Goal: Find specific page/section: Find specific page/section

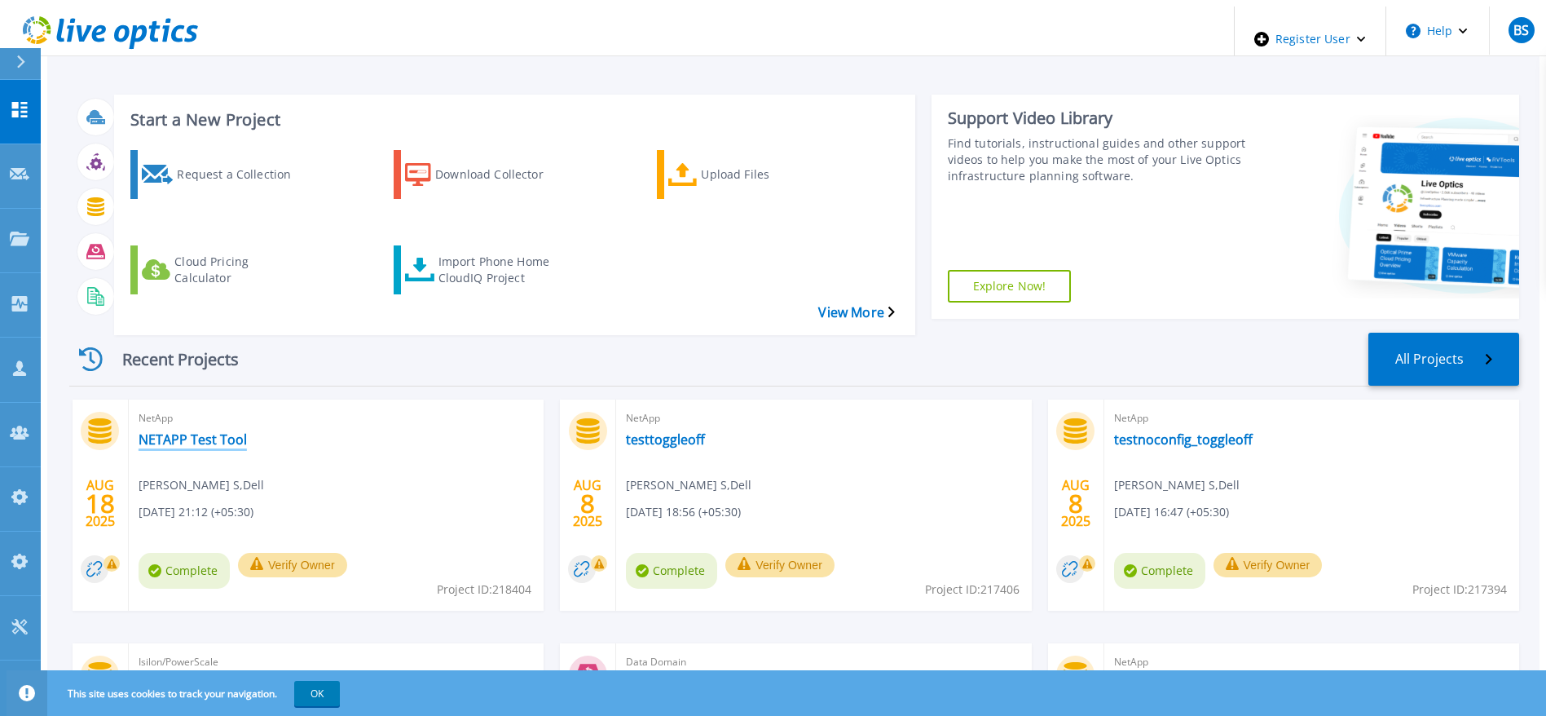
click at [183, 431] on link "NETAPP Test Tool" at bounding box center [193, 439] width 108 height 16
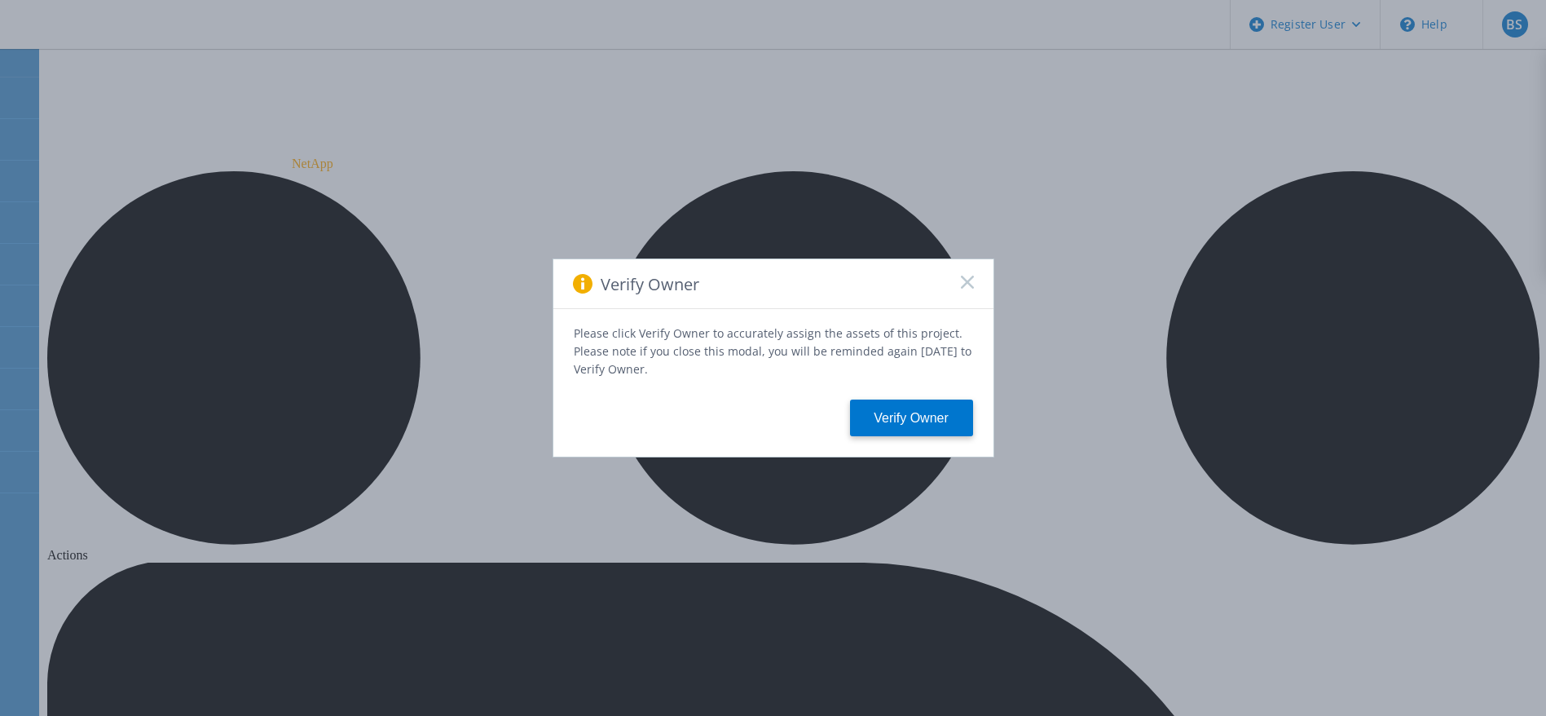
click at [964, 289] on icon at bounding box center [967, 282] width 13 height 13
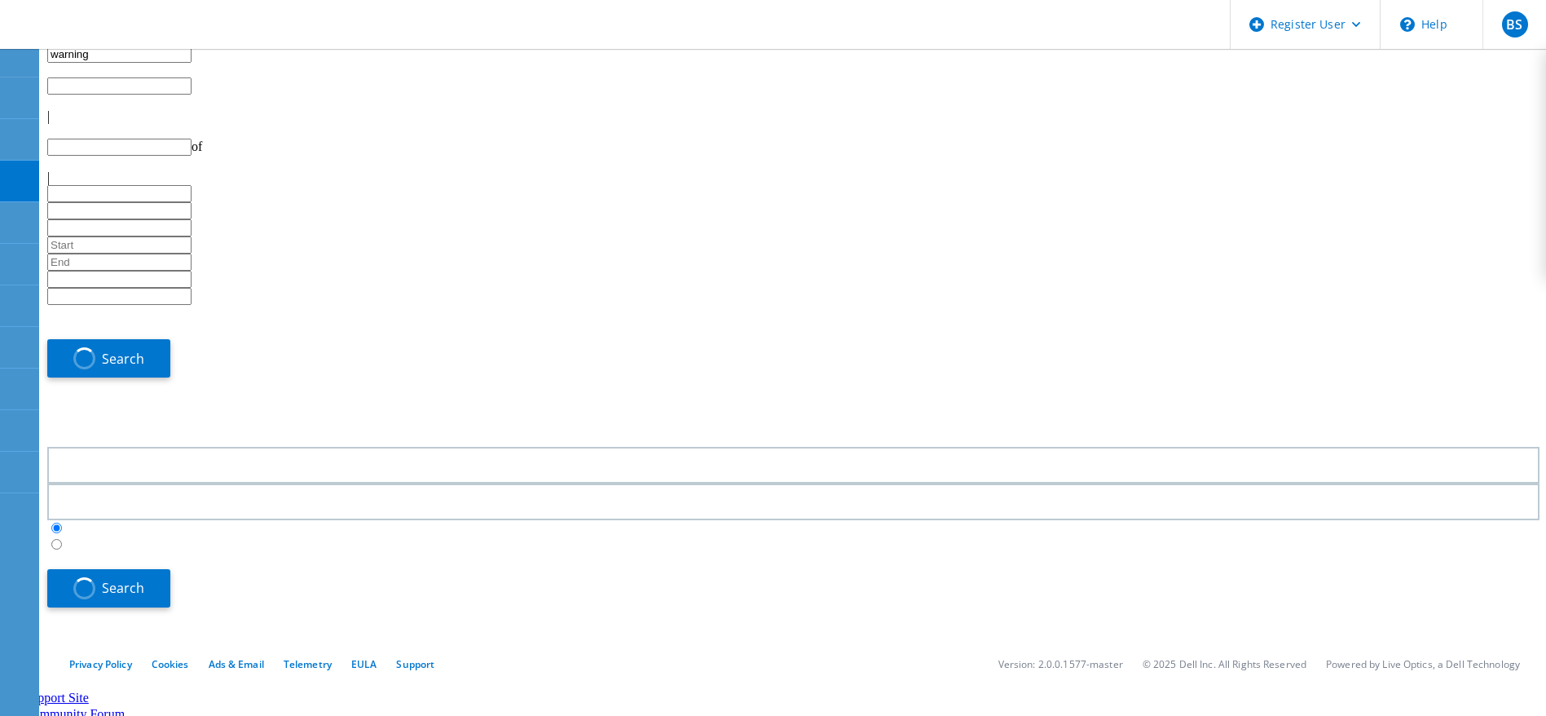
type input "1"
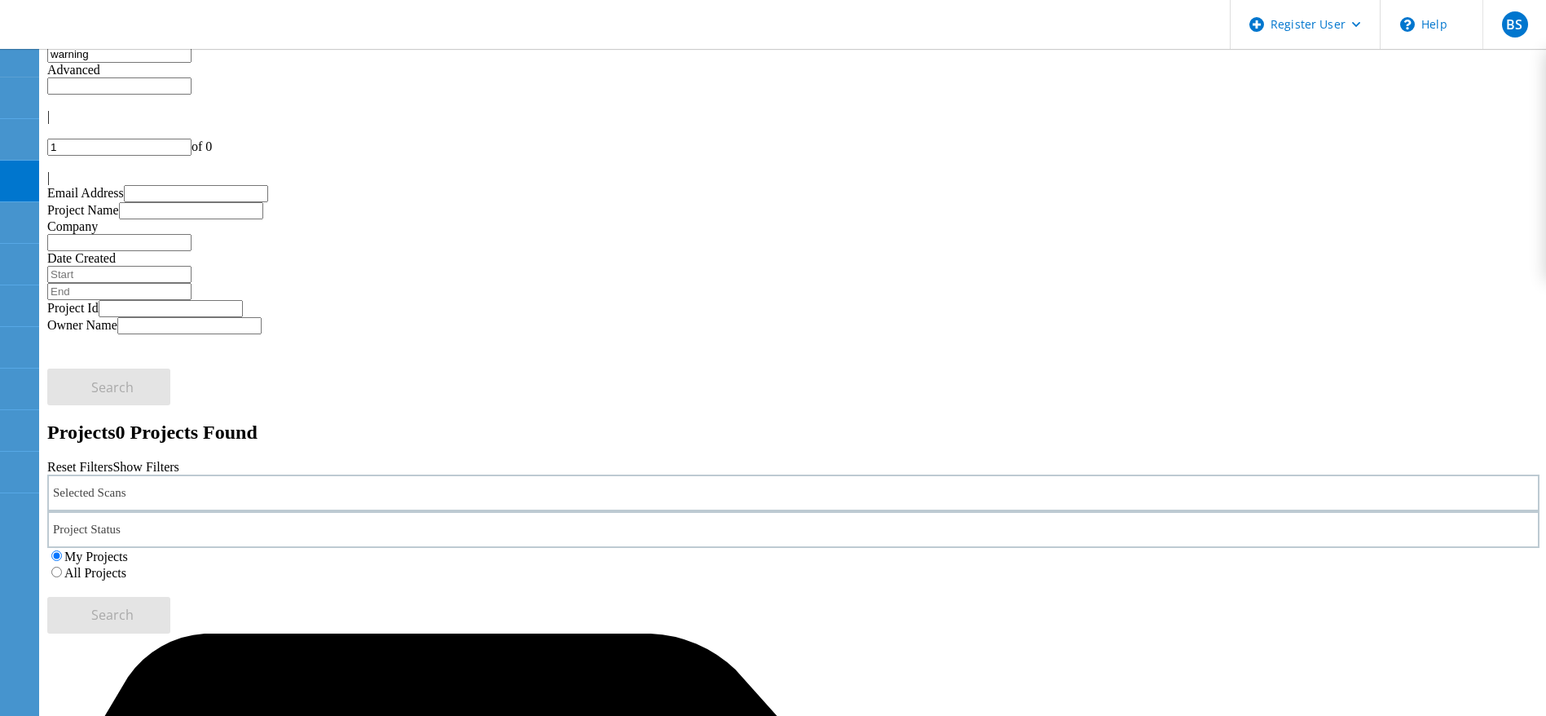
click at [126, 566] on label "All Projects" at bounding box center [95, 573] width 62 height 14
click at [62, 567] on input "All Projects" at bounding box center [56, 572] width 11 height 11
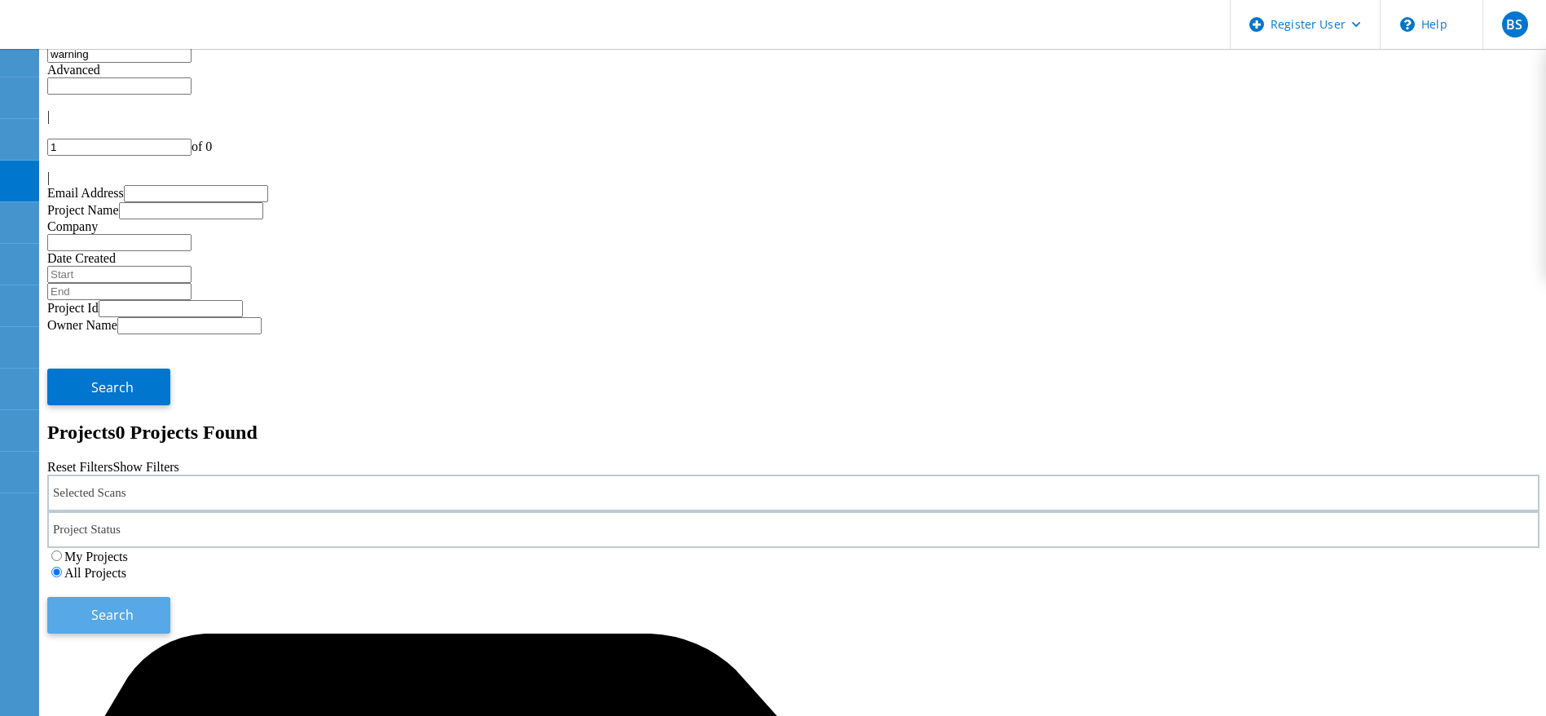
click at [134, 606] on span "Search" at bounding box center [112, 615] width 42 height 18
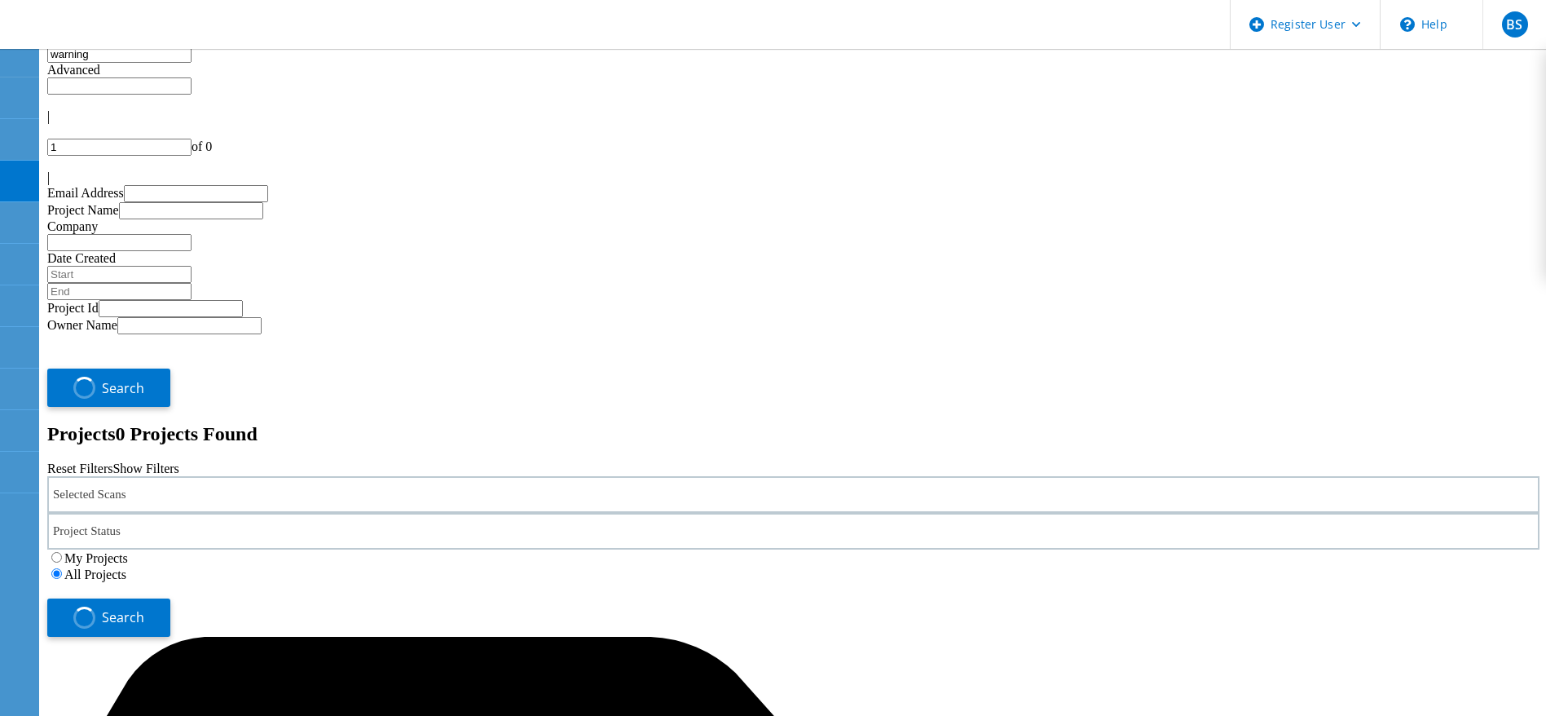
click at [156, 63] on input "warning" at bounding box center [119, 54] width 144 height 17
type input "w"
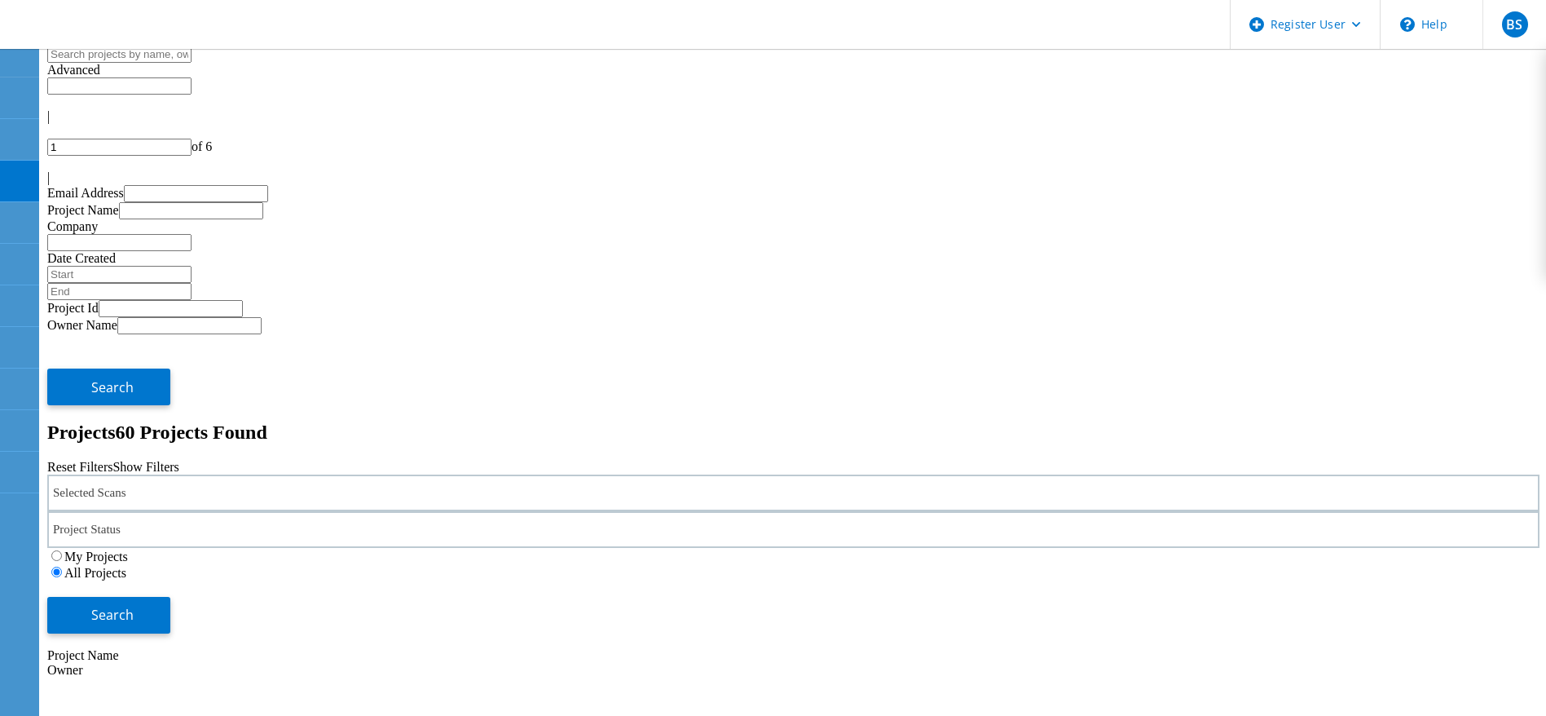
click at [210, 474] on div "Selected Scans" at bounding box center [793, 492] width 1493 height 37
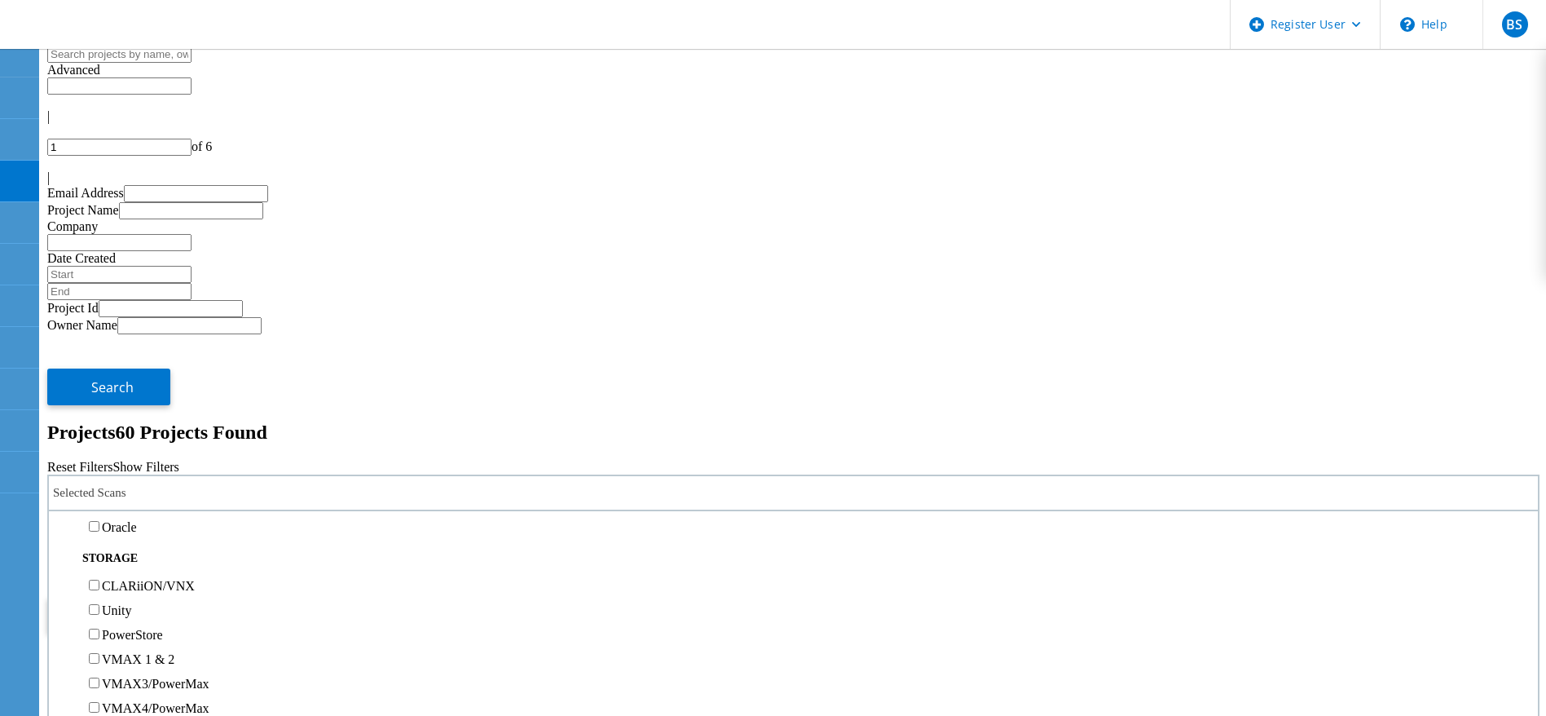
scroll to position [489, 0]
click at [143, 530] on label "NetApp" at bounding box center [123, 537] width 42 height 14
click at [99, 531] on input "NetApp" at bounding box center [94, 536] width 11 height 11
click at [170, 597] on button "Search" at bounding box center [108, 615] width 123 height 37
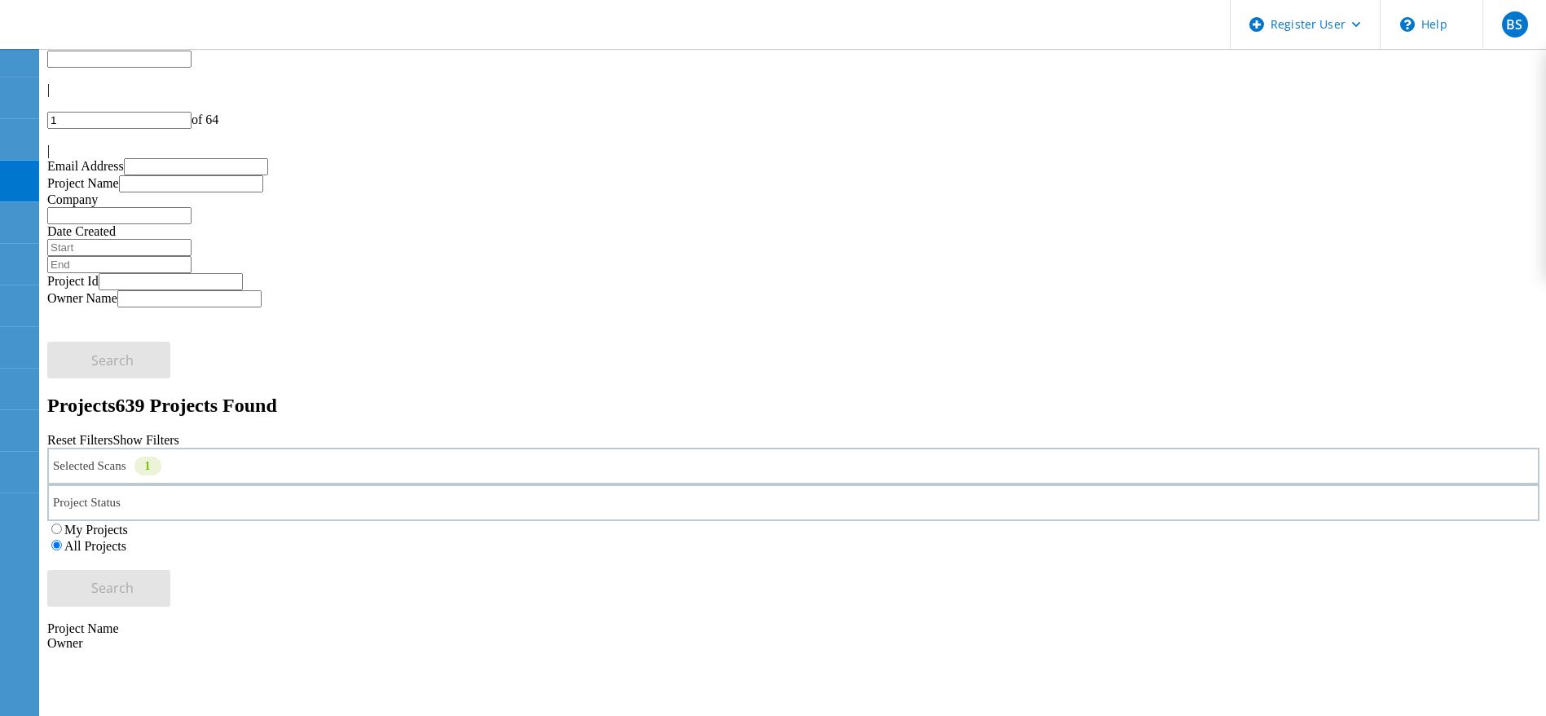
scroll to position [0, 0]
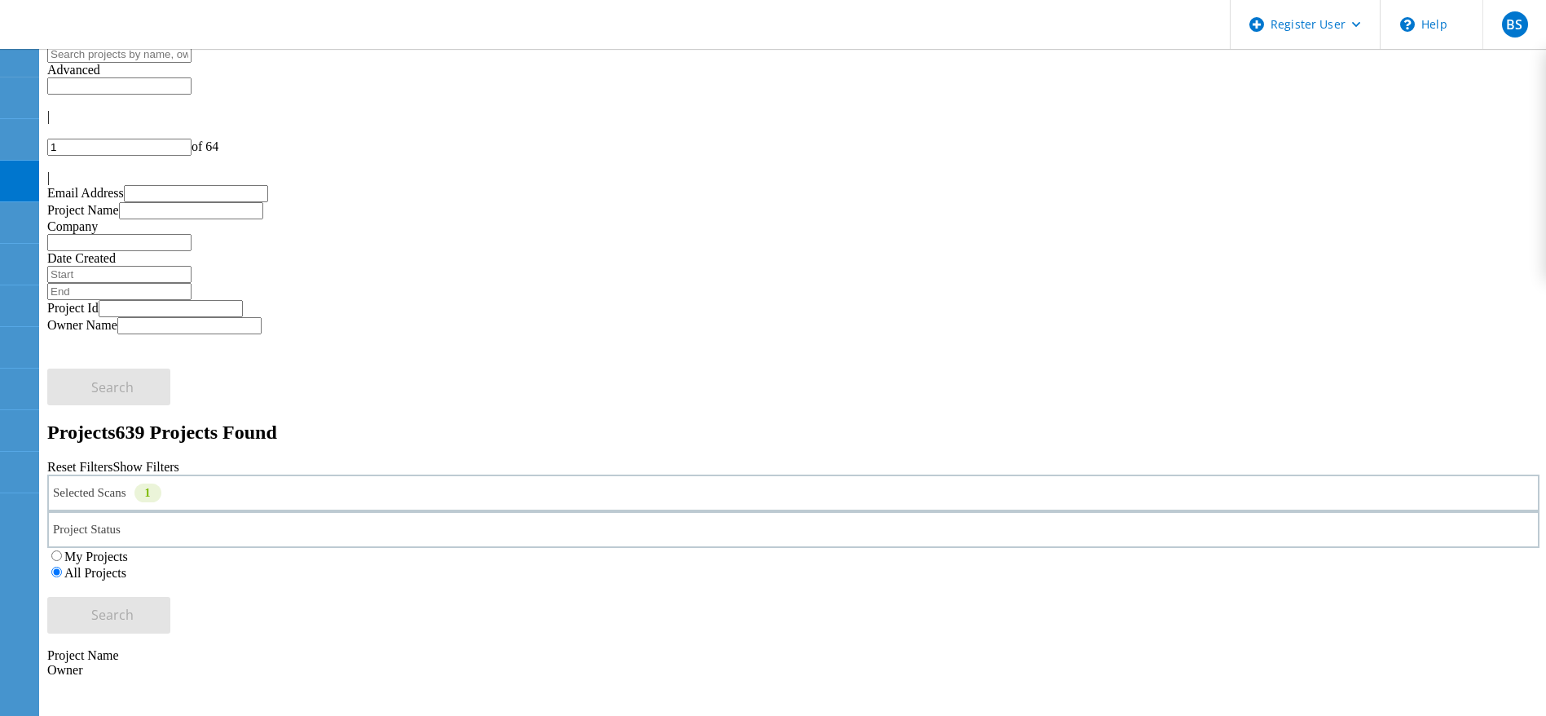
click at [117, 63] on input "text" at bounding box center [119, 54] width 144 height 17
click at [284, 474] on div "Selected Scans 1" at bounding box center [793, 492] width 1493 height 37
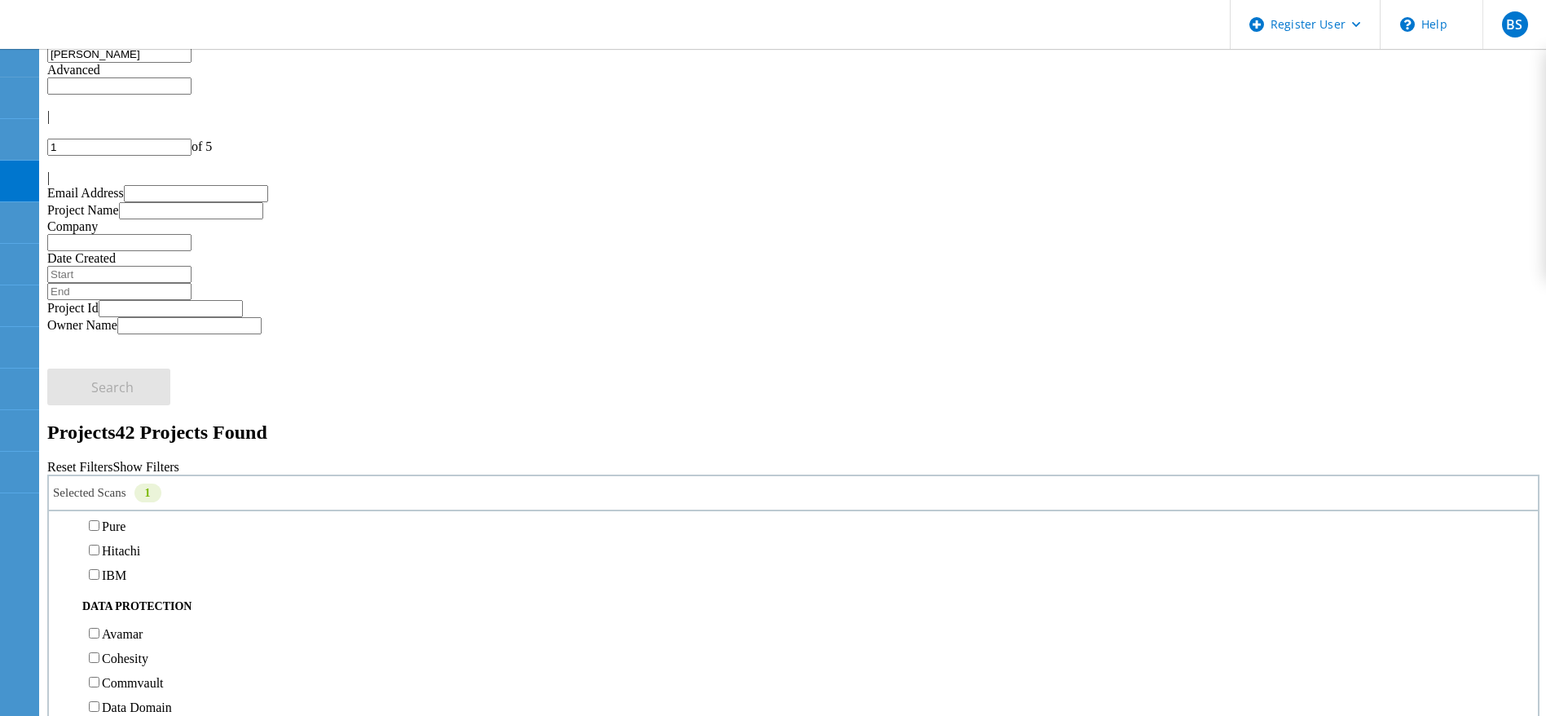
scroll to position [611, 0]
click at [143, 408] on label "NetApp" at bounding box center [123, 415] width 42 height 14
click at [99, 408] on input "NetApp" at bounding box center [94, 413] width 11 height 11
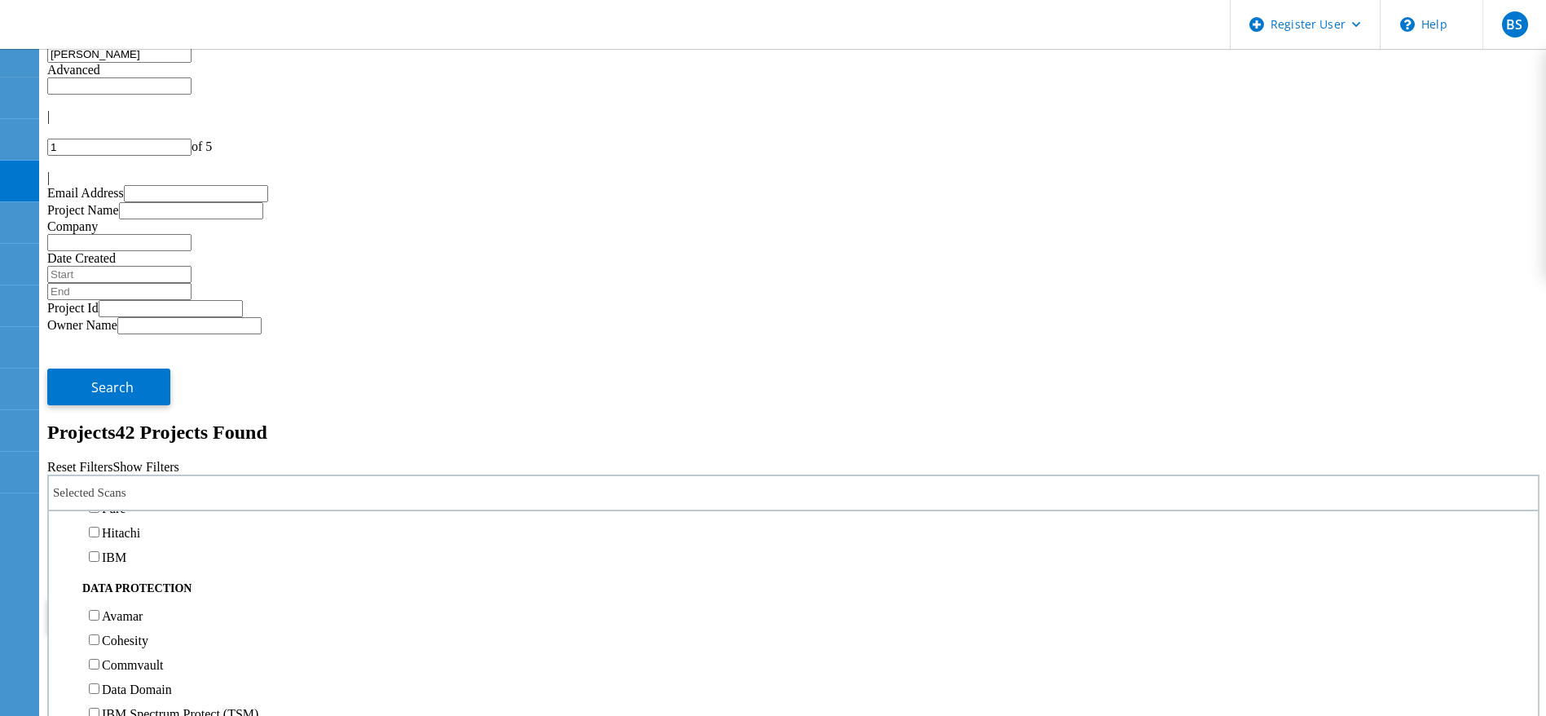
scroll to position [489, 0]
click at [498, 421] on div "Projects 42 Projects Found" at bounding box center [793, 432] width 1493 height 22
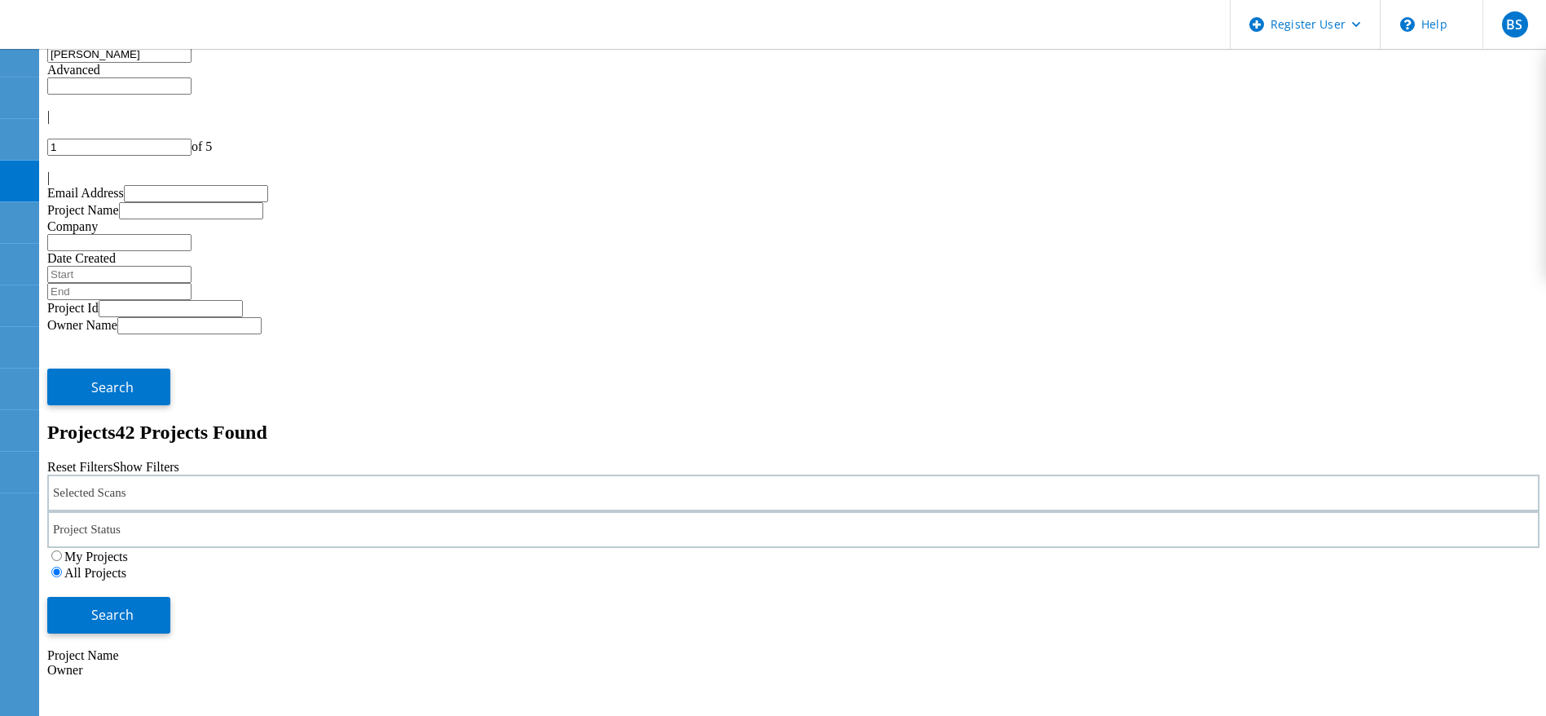
click at [409, 474] on div "Selected Scans" at bounding box center [793, 492] width 1493 height 37
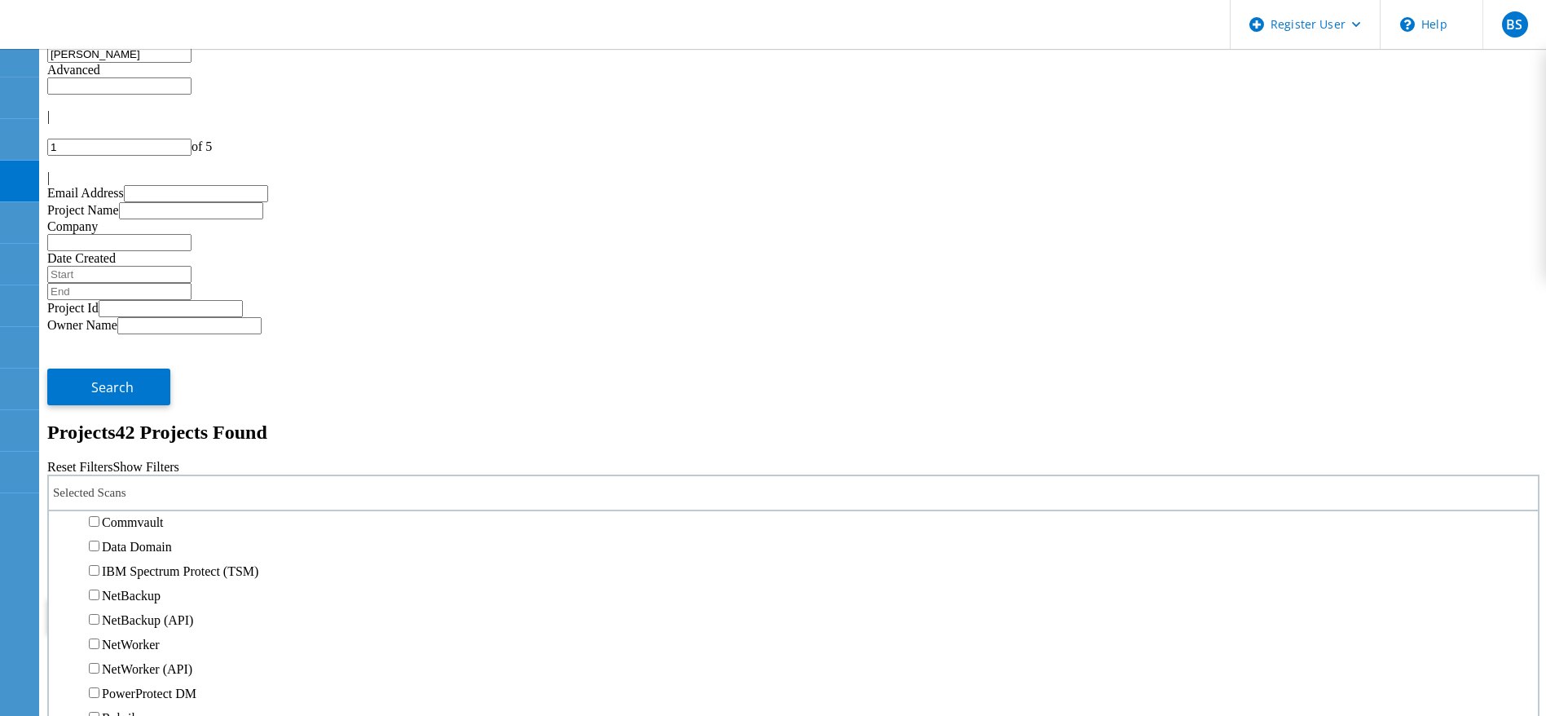
scroll to position [611, 0]
click at [196, 359] on label "Isilon/PowerScale" at bounding box center [149, 366] width 95 height 14
click at [99, 359] on input "Isilon/PowerScale" at bounding box center [94, 364] width 11 height 11
click at [134, 606] on span "Search" at bounding box center [112, 615] width 42 height 18
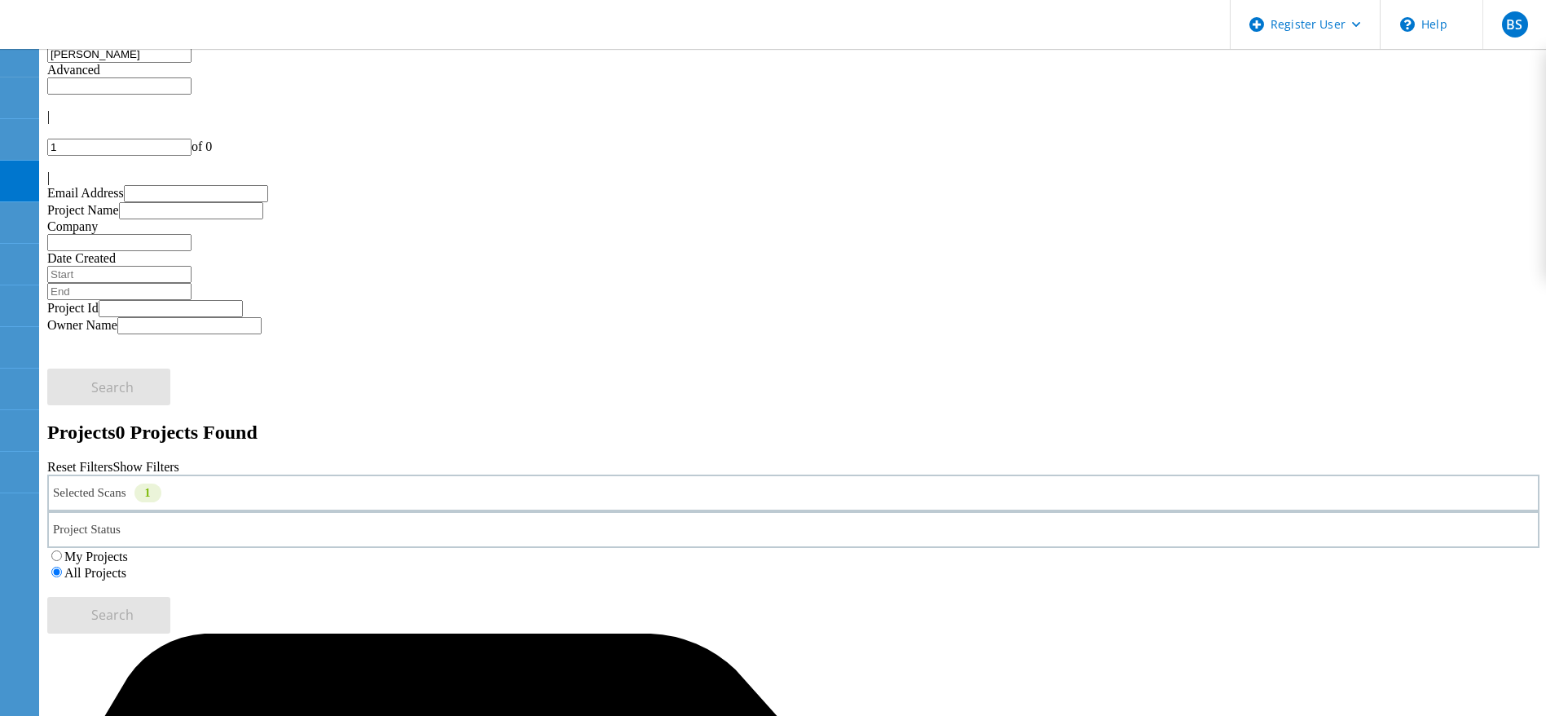
click at [192, 63] on input "menna" at bounding box center [119, 54] width 144 height 17
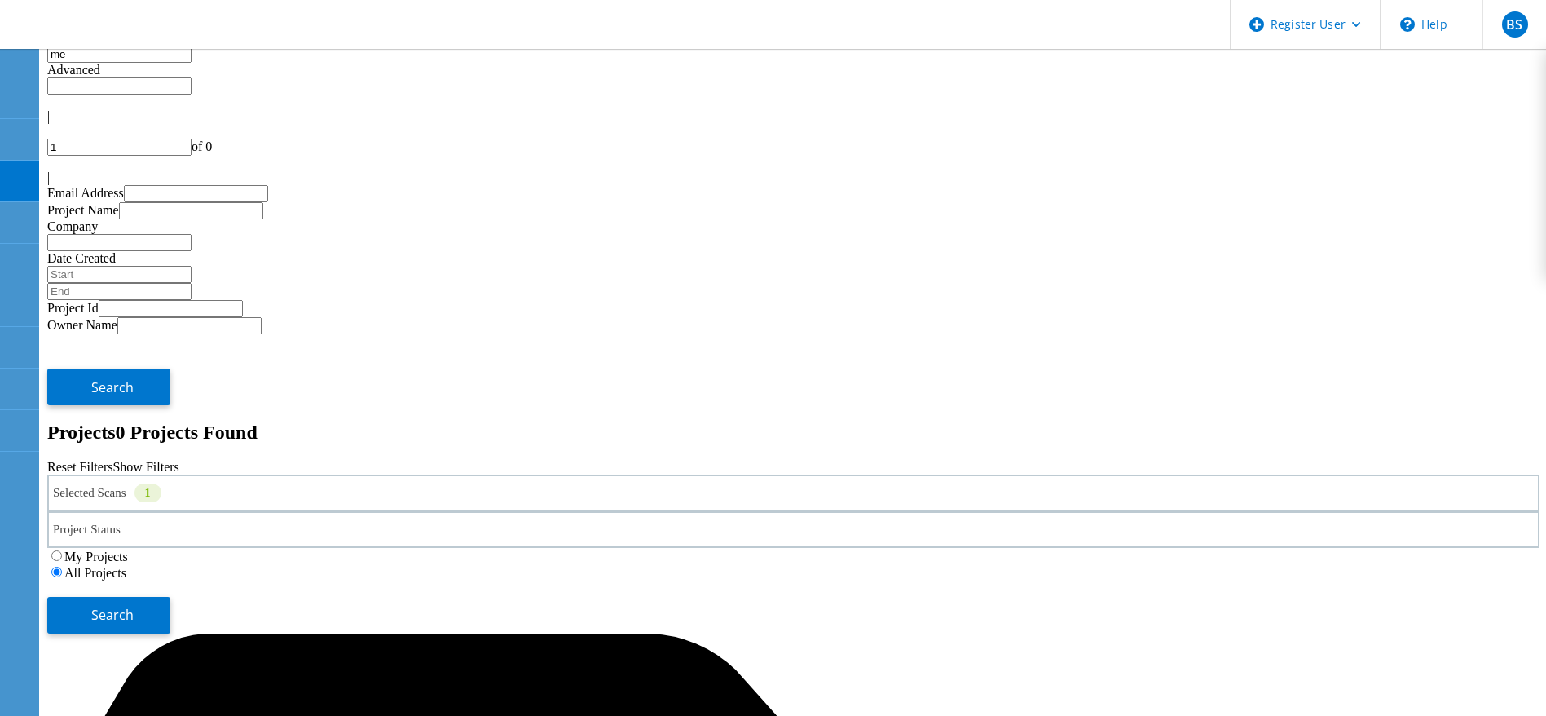
type input "m"
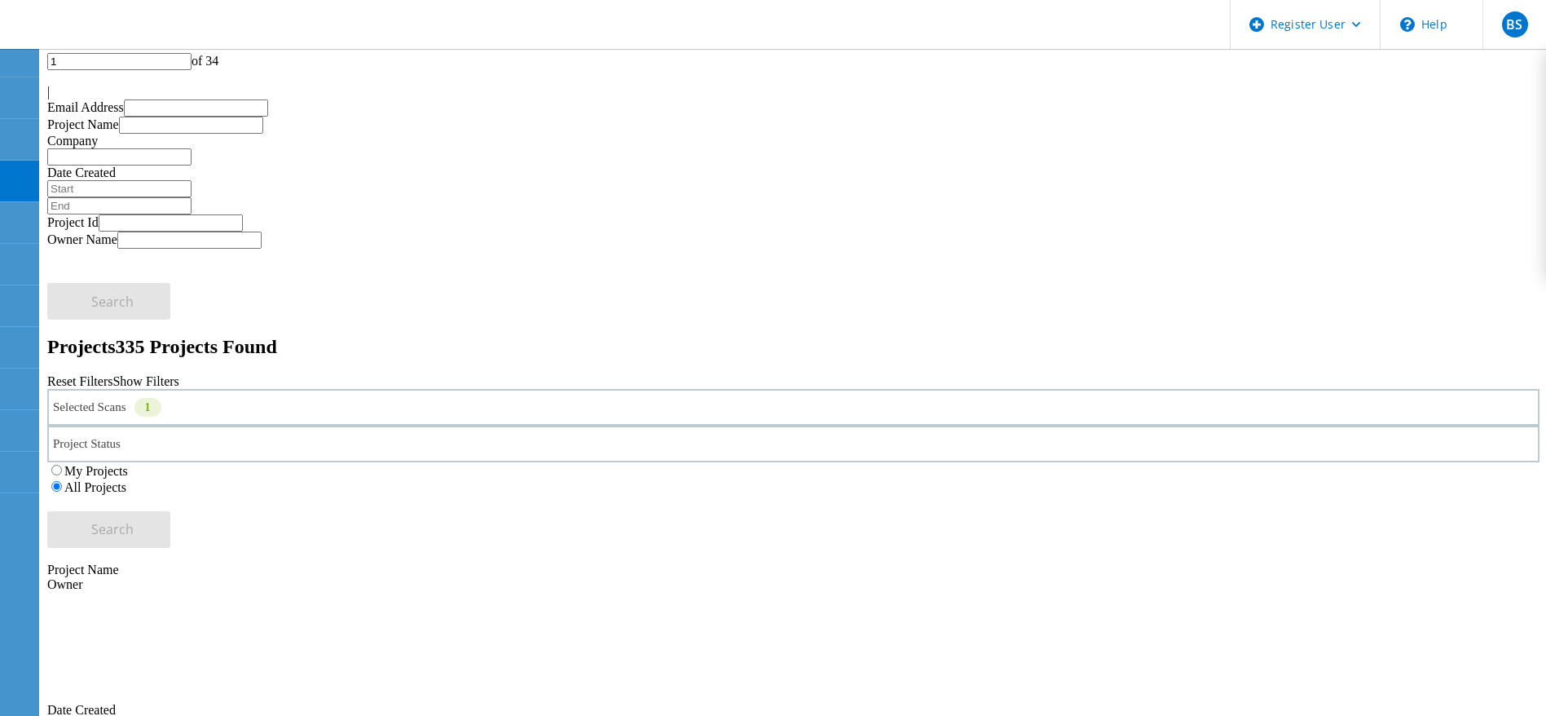
scroll to position [122, 0]
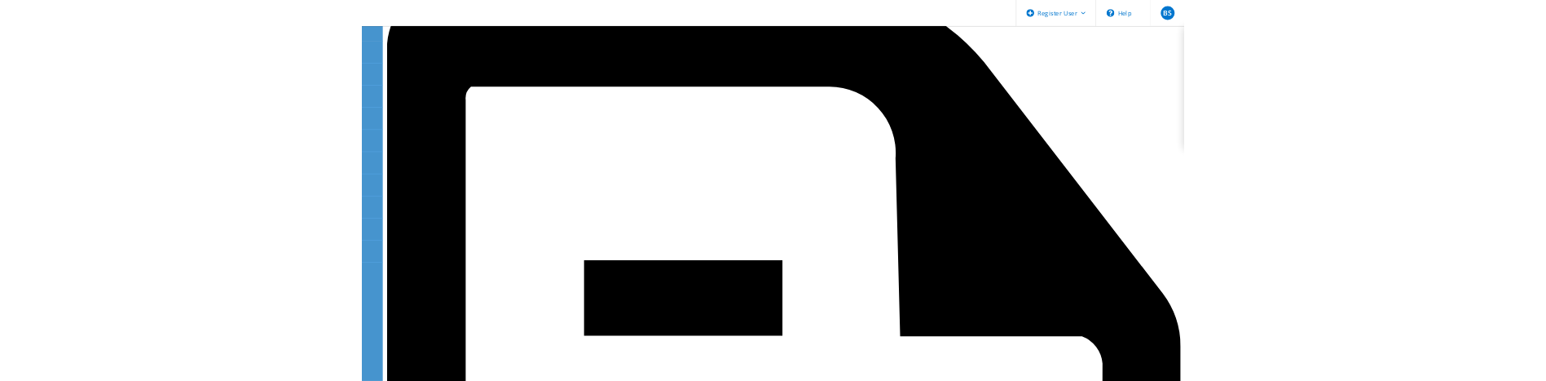
scroll to position [611, 0]
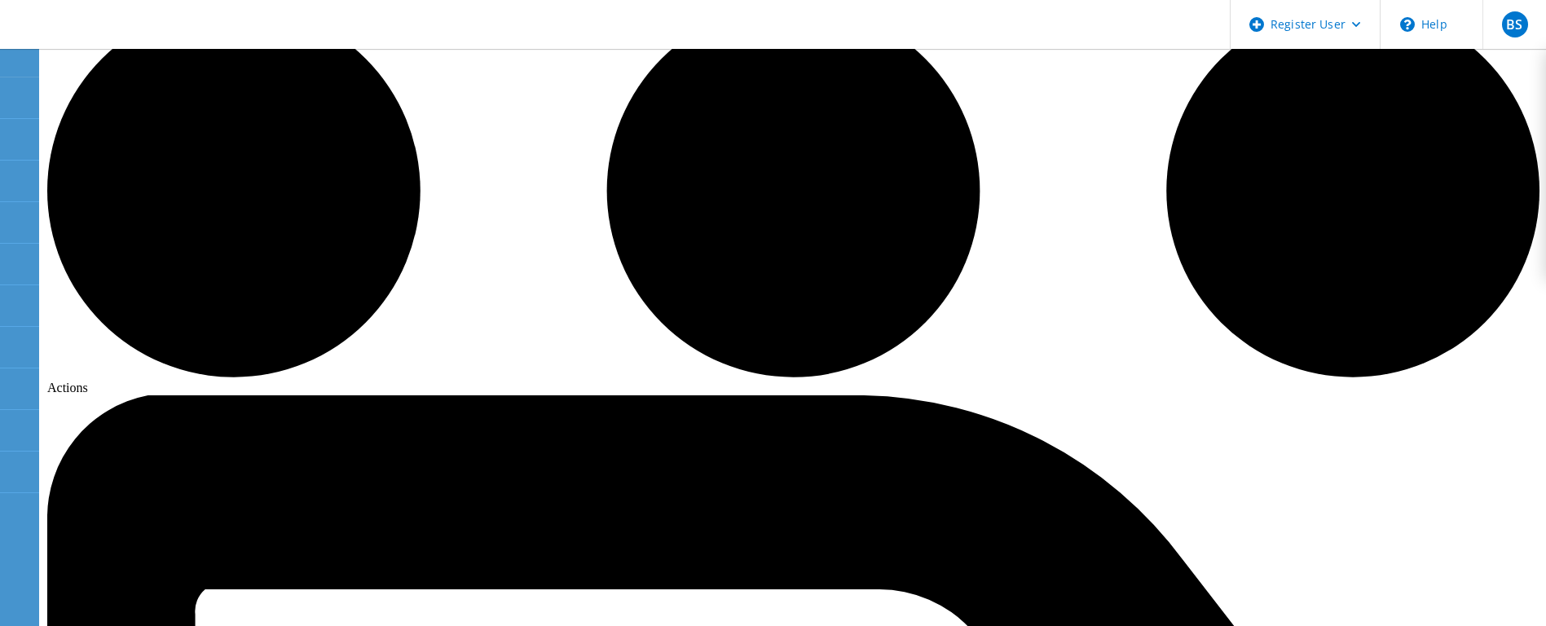
scroll to position [114, 0]
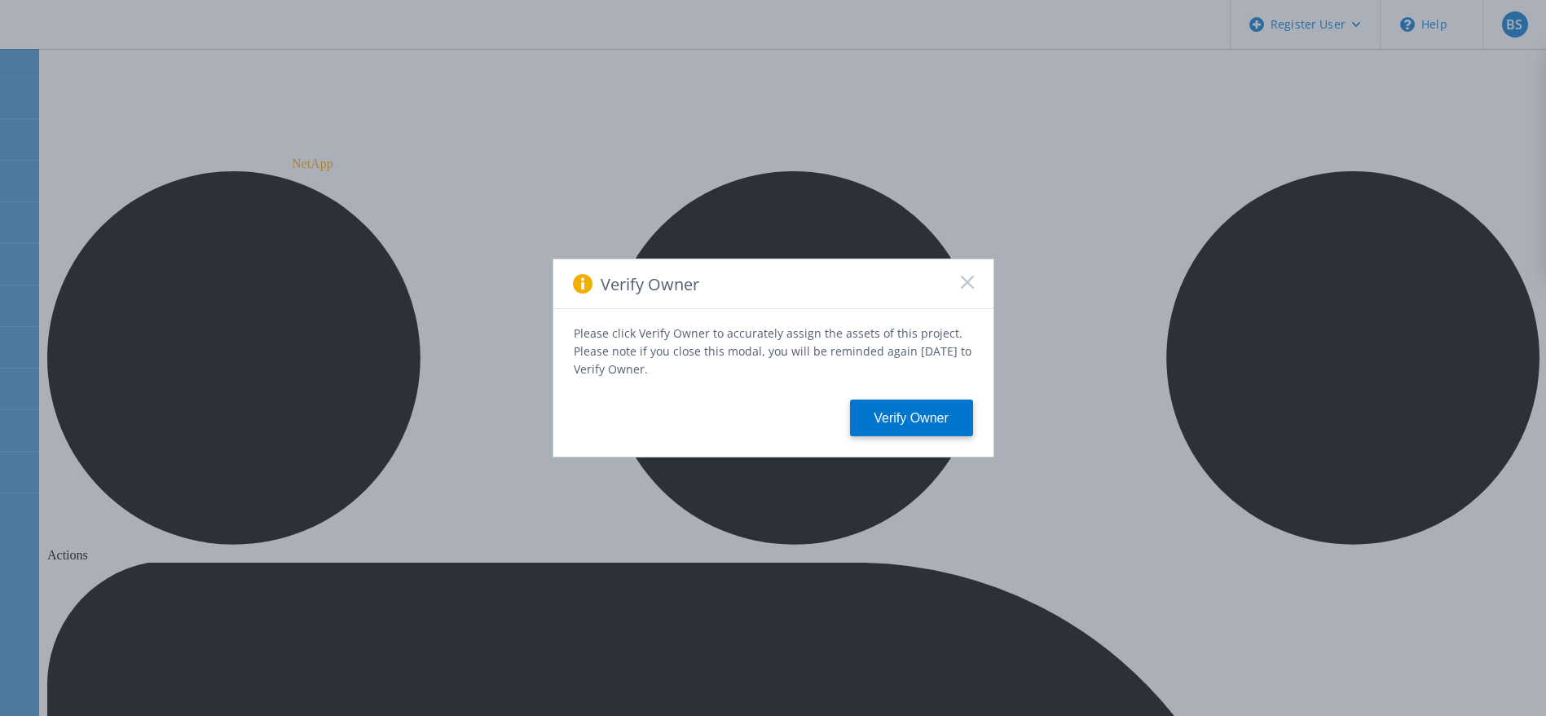
click at [968, 287] on icon at bounding box center [967, 282] width 13 height 13
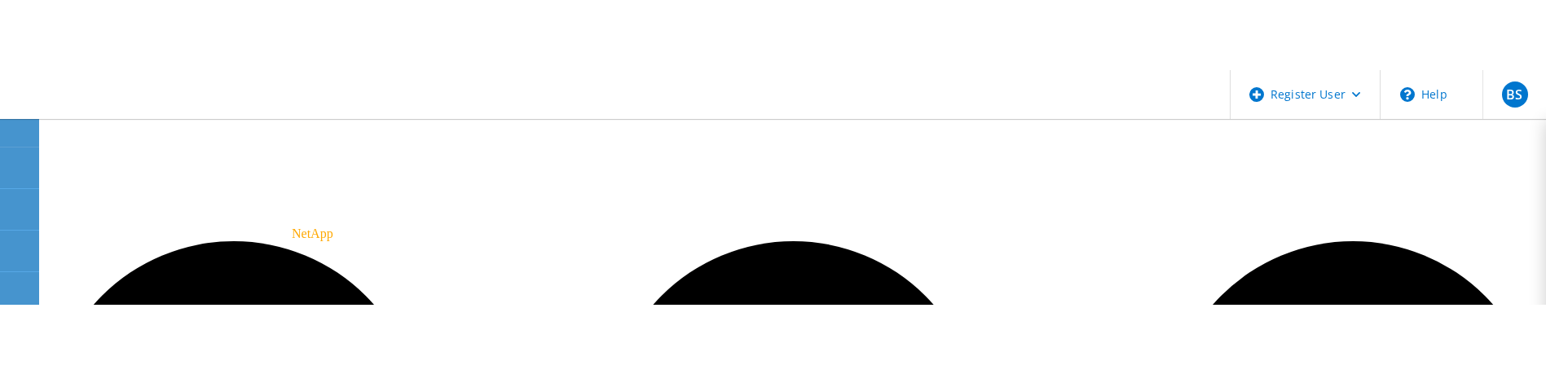
scroll to position [122, 0]
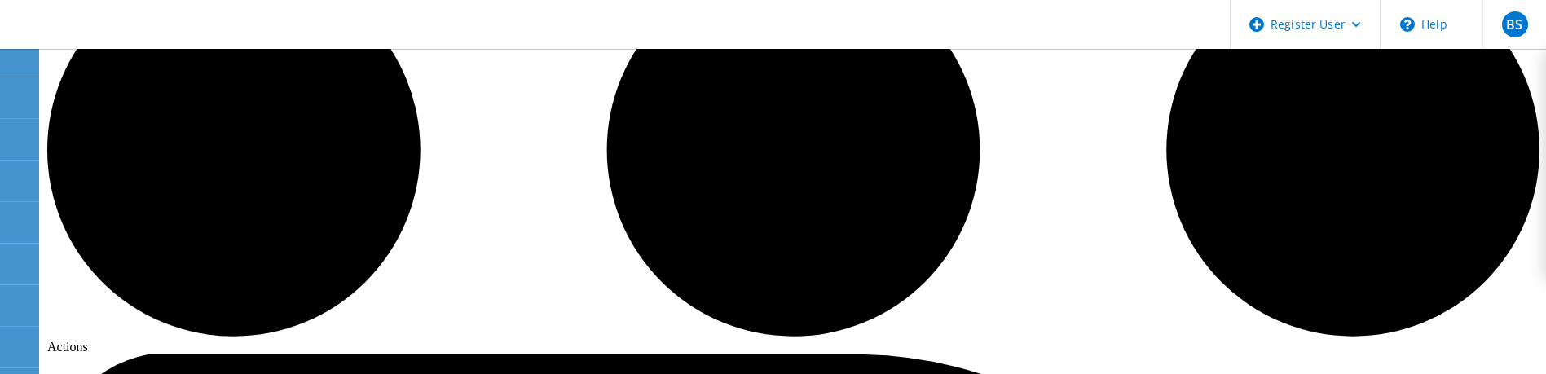
scroll to position [245, 0]
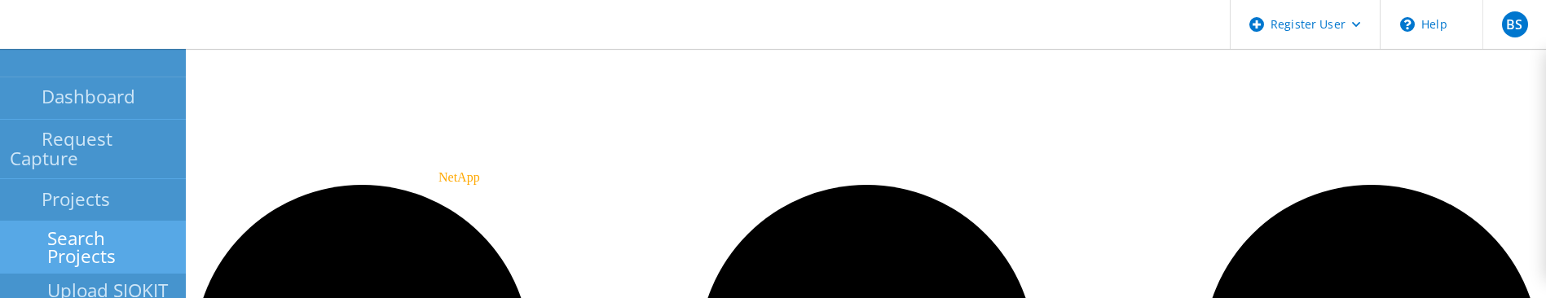
click at [31, 222] on link "Search Projects" at bounding box center [93, 248] width 186 height 52
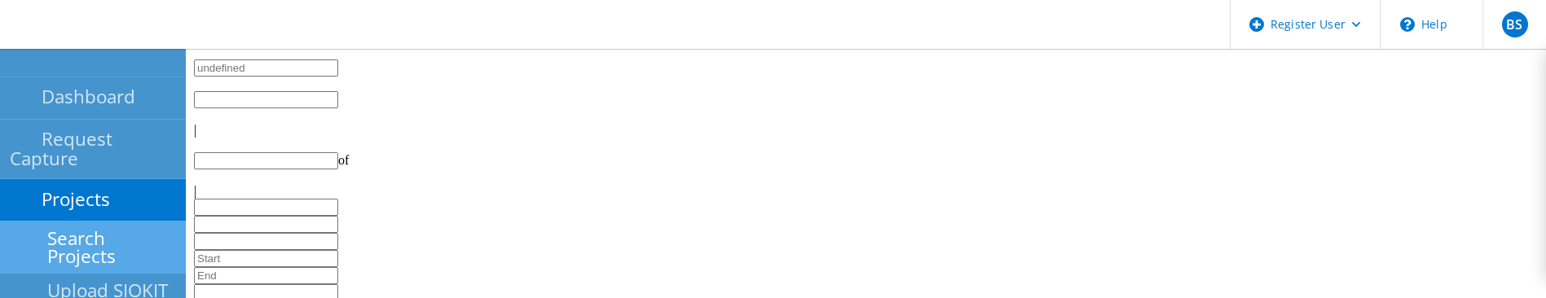
type input "1"
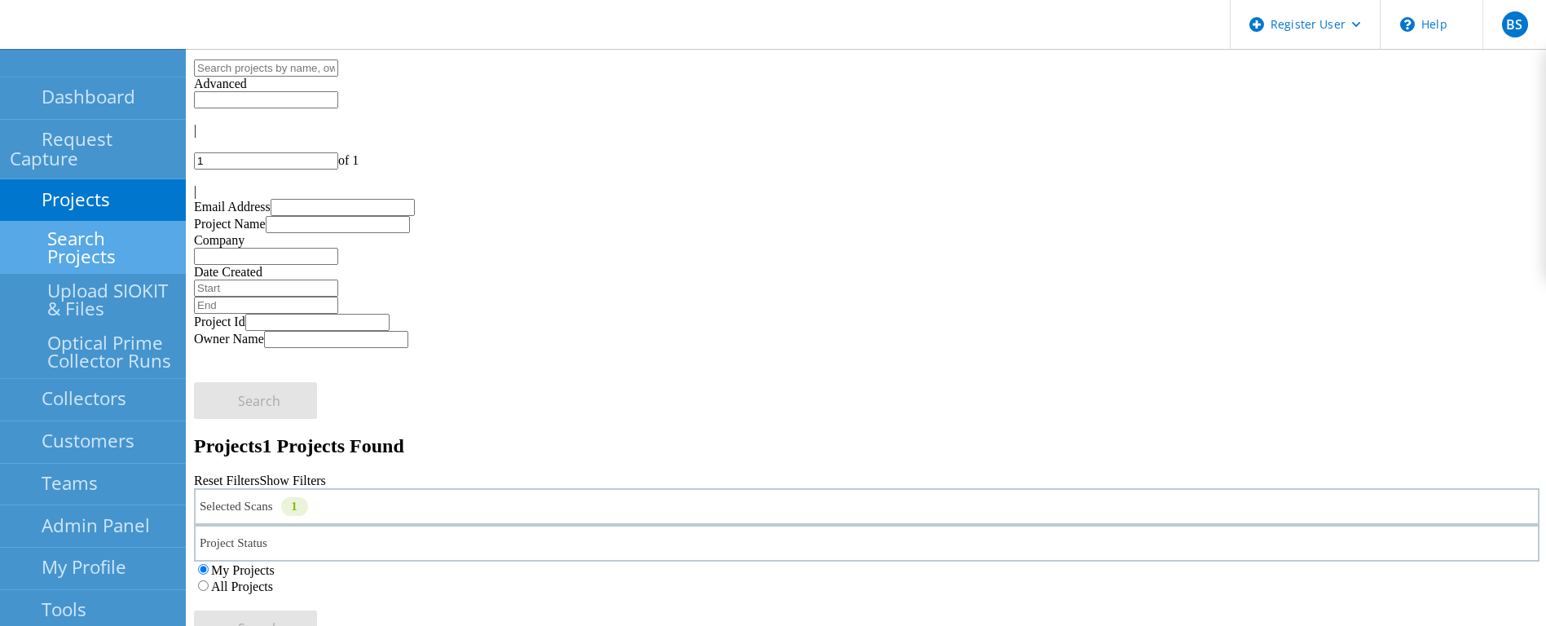
click at [523, 373] on div "Selected Scans 1" at bounding box center [867, 506] width 1346 height 37
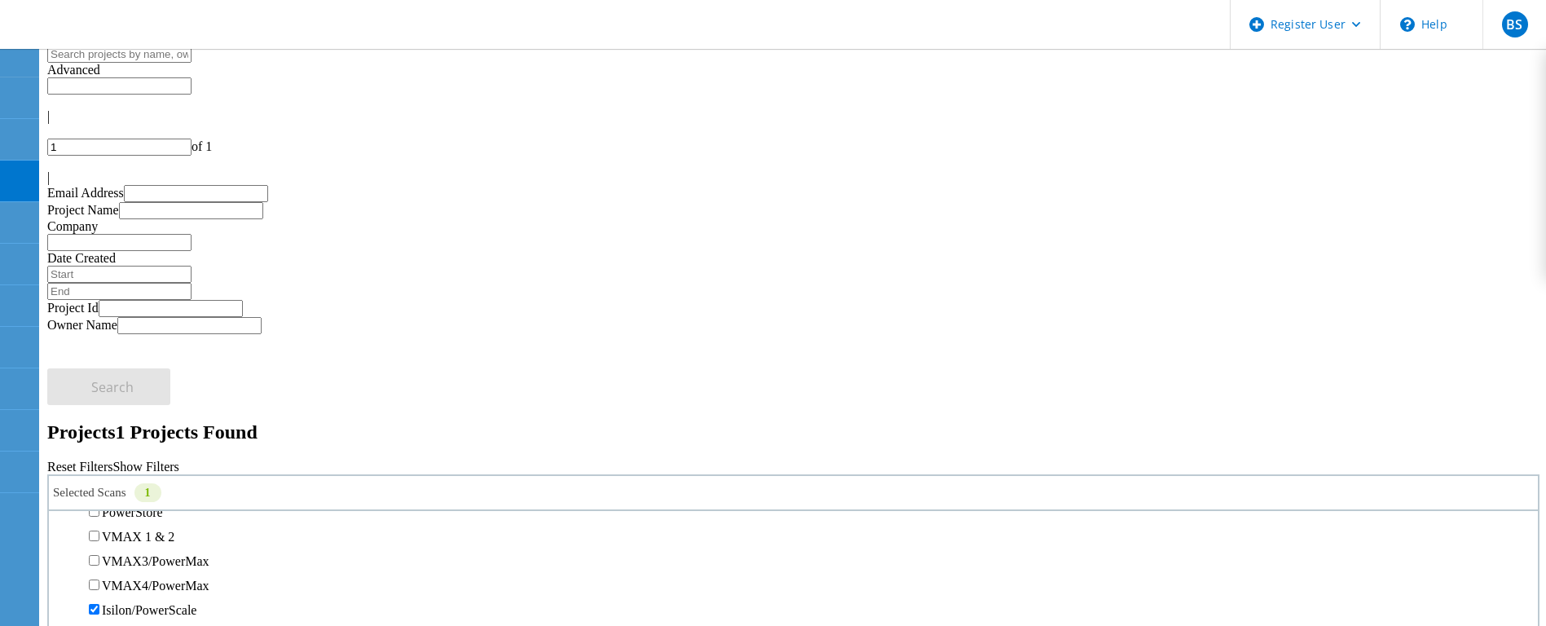
scroll to position [489, 0]
click at [169, 373] on label "Isilon/PowerScale" at bounding box center [149, 488] width 95 height 14
click at [99, 373] on input "Isilon/PowerScale" at bounding box center [94, 487] width 11 height 11
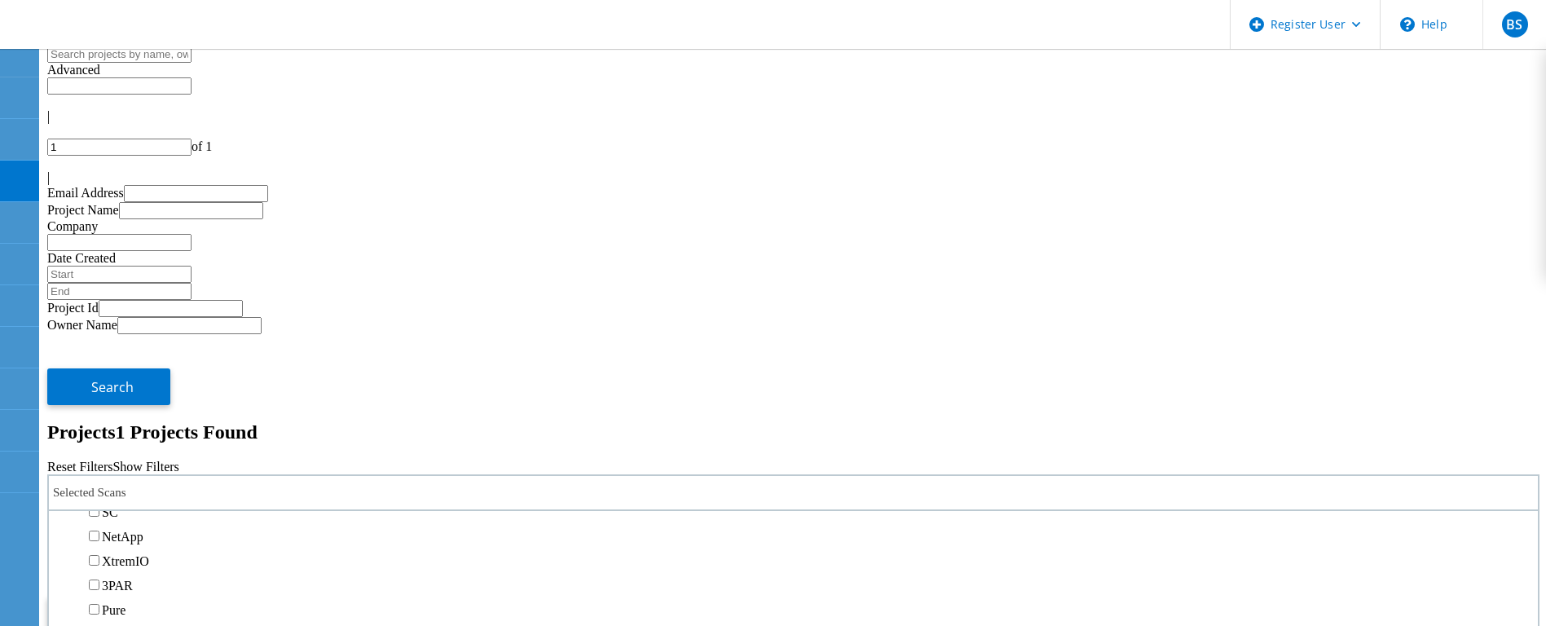
click at [126, 373] on label "All Projects" at bounding box center [95, 573] width 62 height 14
click at [62, 373] on input "All Projects" at bounding box center [56, 572] width 11 height 11
click at [170, 373] on button "Search" at bounding box center [108, 615] width 123 height 37
click at [320, 373] on div "Selected Scans" at bounding box center [793, 494] width 1493 height 37
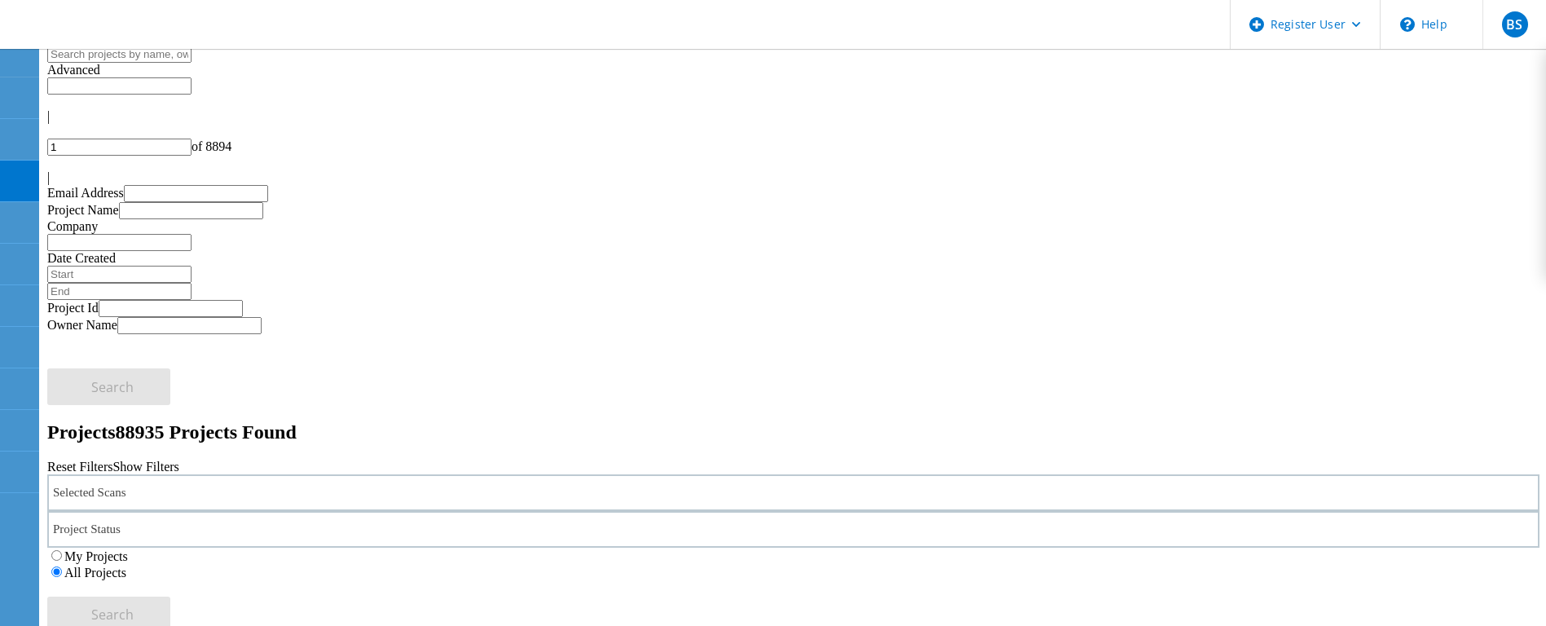
click at [307, 373] on div "Selected Scans" at bounding box center [793, 492] width 1493 height 37
click at [143, 373] on label "NetApp" at bounding box center [123, 419] width 42 height 14
click at [99, 373] on input "NetApp" at bounding box center [94, 418] width 11 height 11
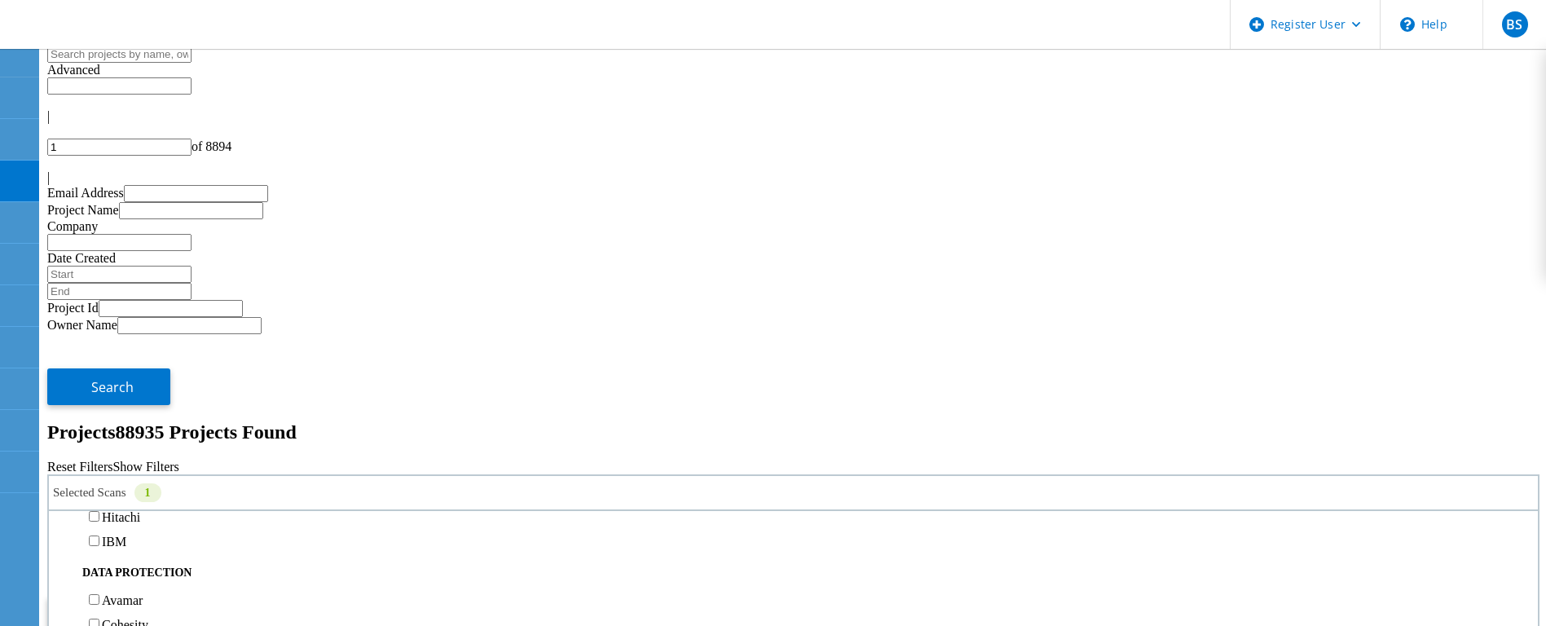
click at [192, 63] on input "text" at bounding box center [119, 54] width 144 height 17
type input "7mode"
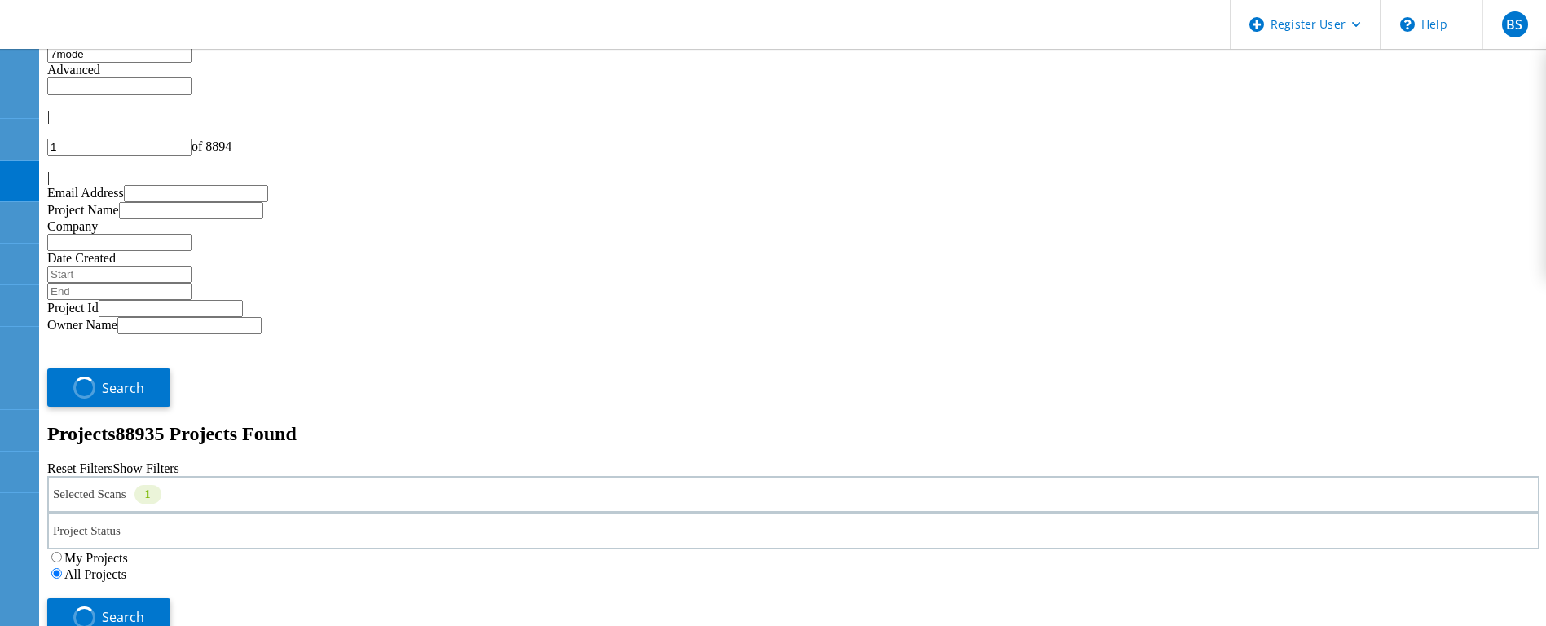
click at [306, 373] on div "Selected Scans 1" at bounding box center [793, 494] width 1493 height 37
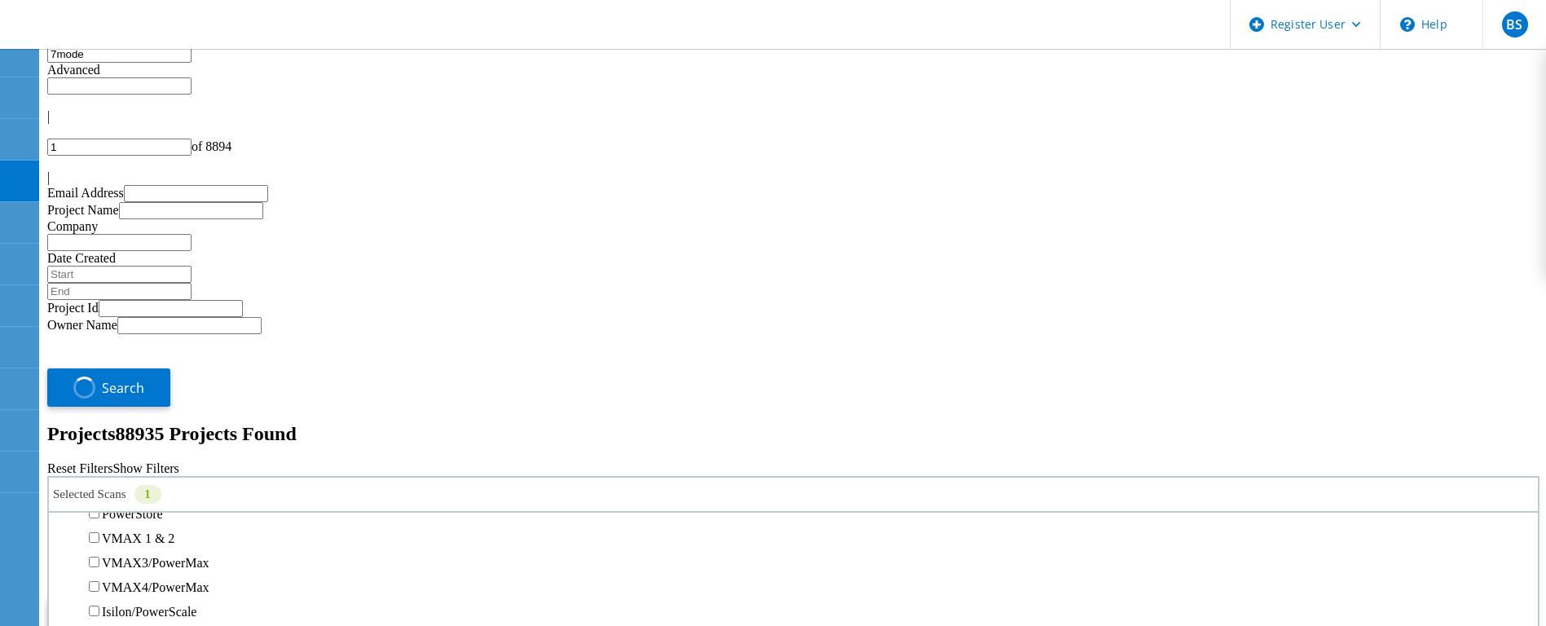
scroll to position [122, 0]
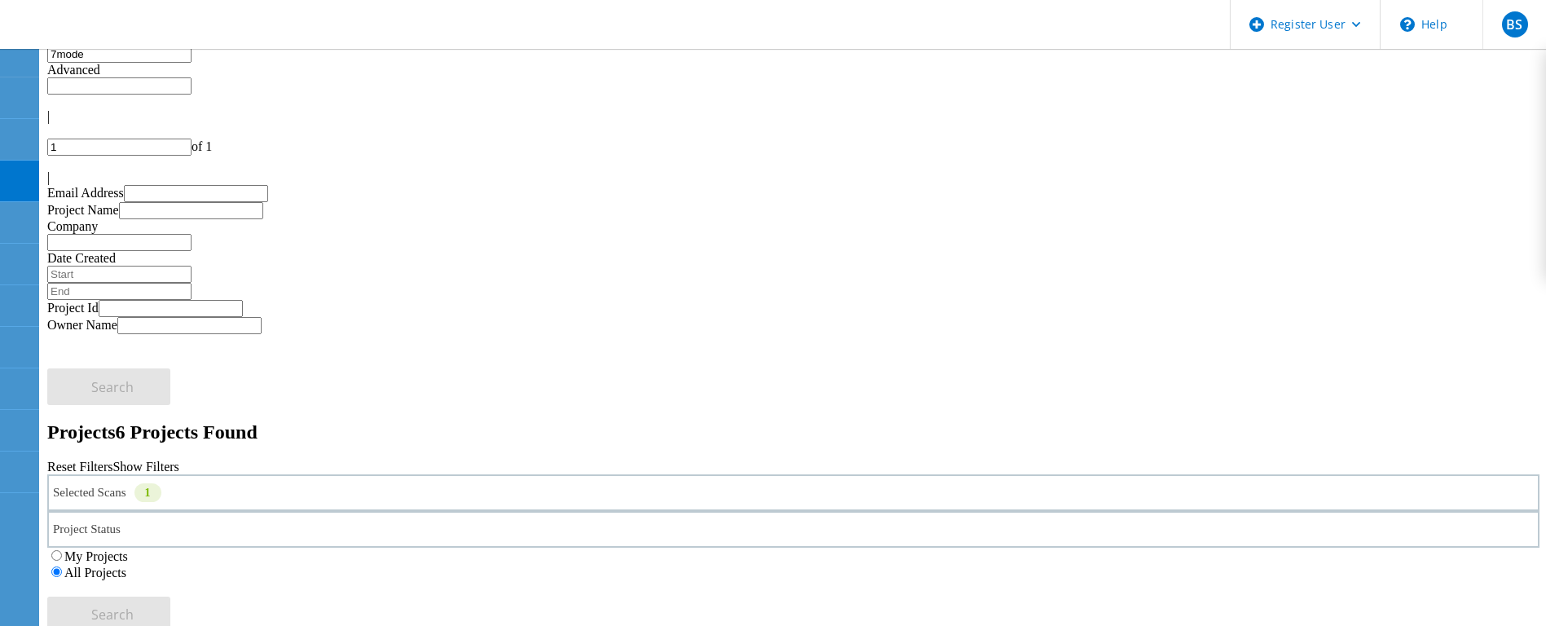
drag, startPoint x: 226, startPoint y: 431, endPoint x: 194, endPoint y: 423, distance: 32.8
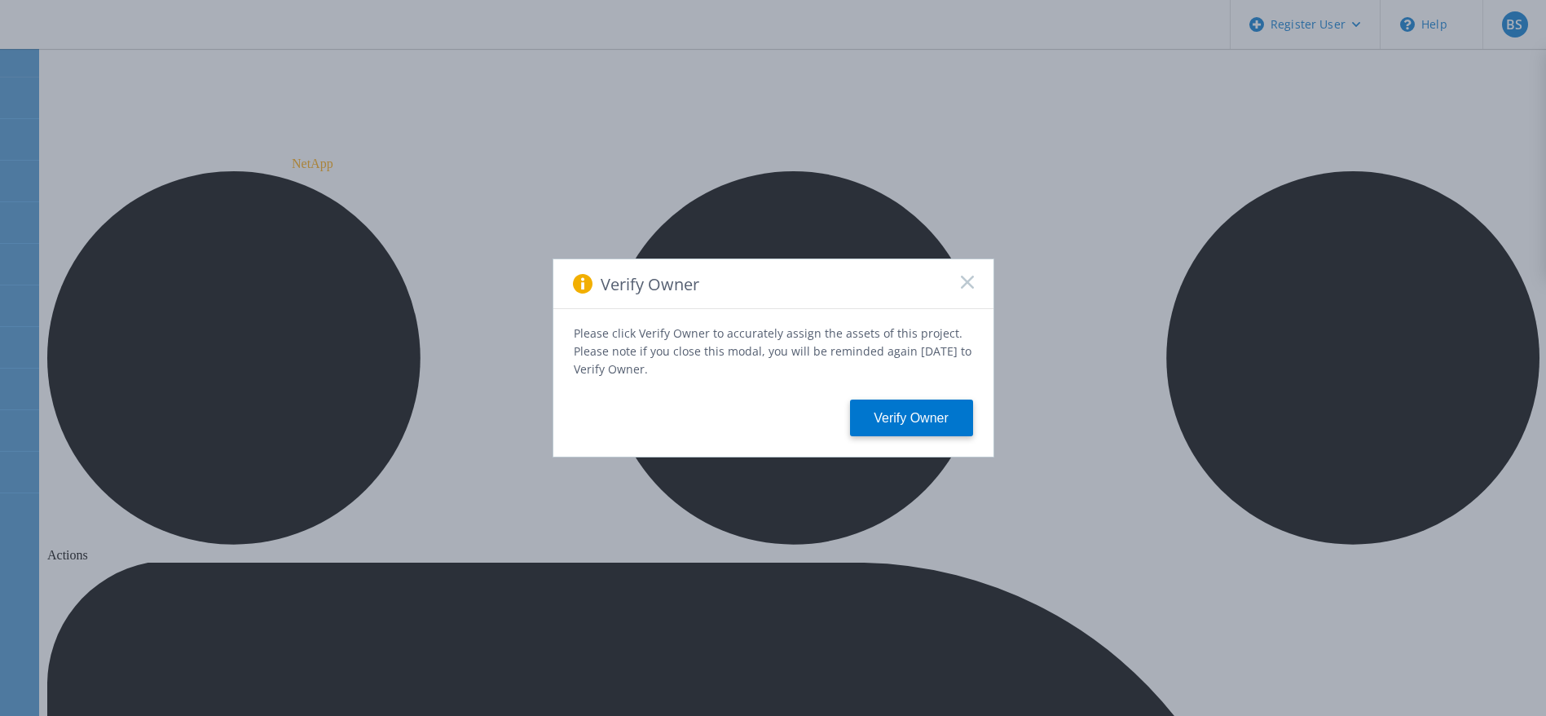
click at [972, 284] on icon at bounding box center [967, 282] width 13 height 13
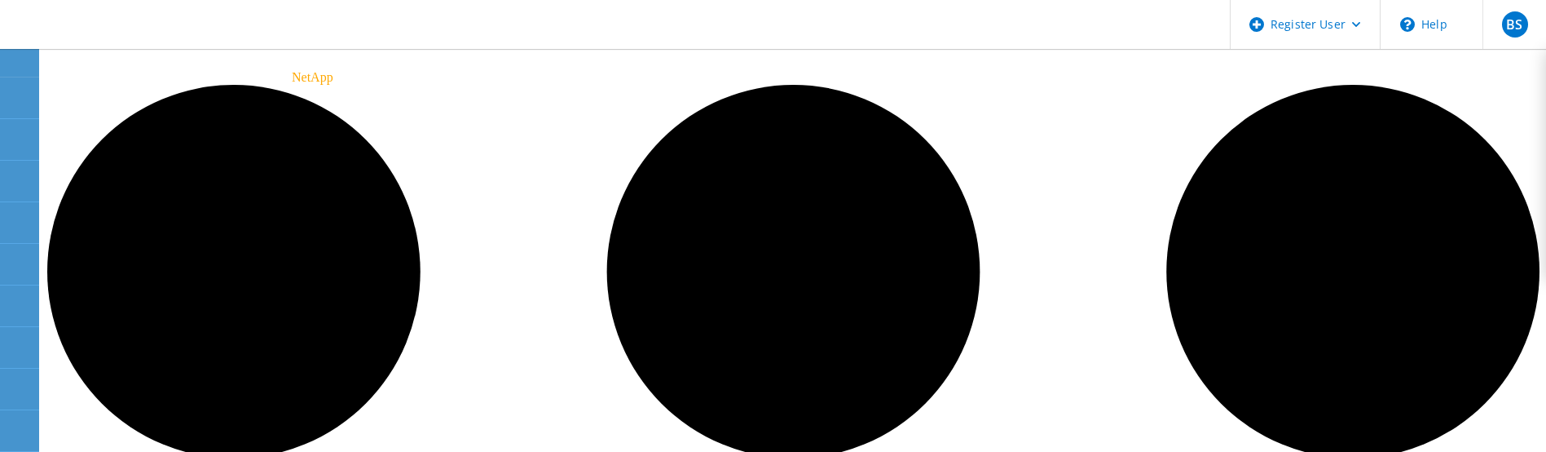
scroll to position [122, 0]
